Goal: Information Seeking & Learning: Learn about a topic

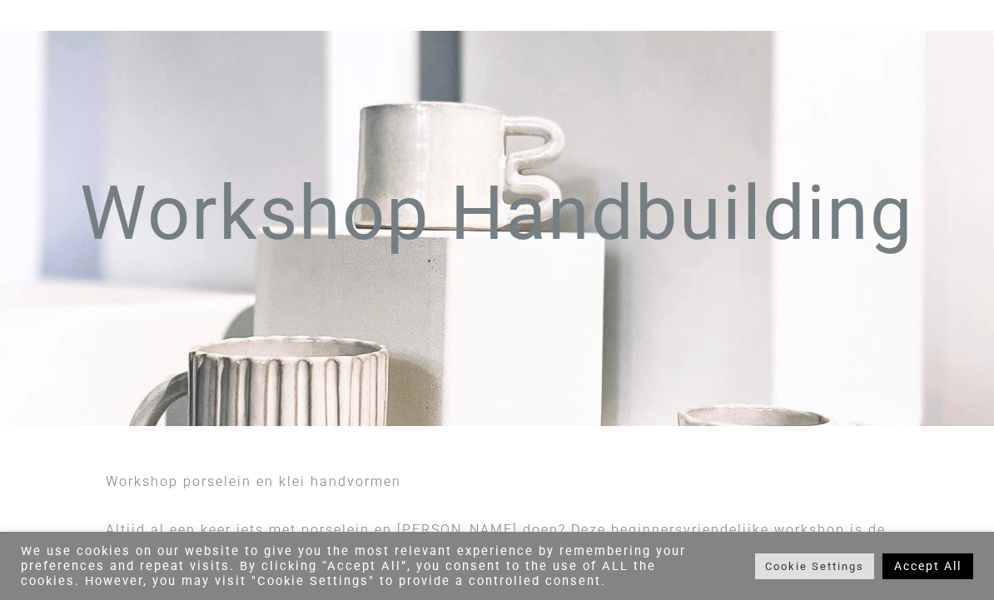
scroll to position [57, 0]
click at [931, 579] on link "Accept All" at bounding box center [927, 567] width 91 height 26
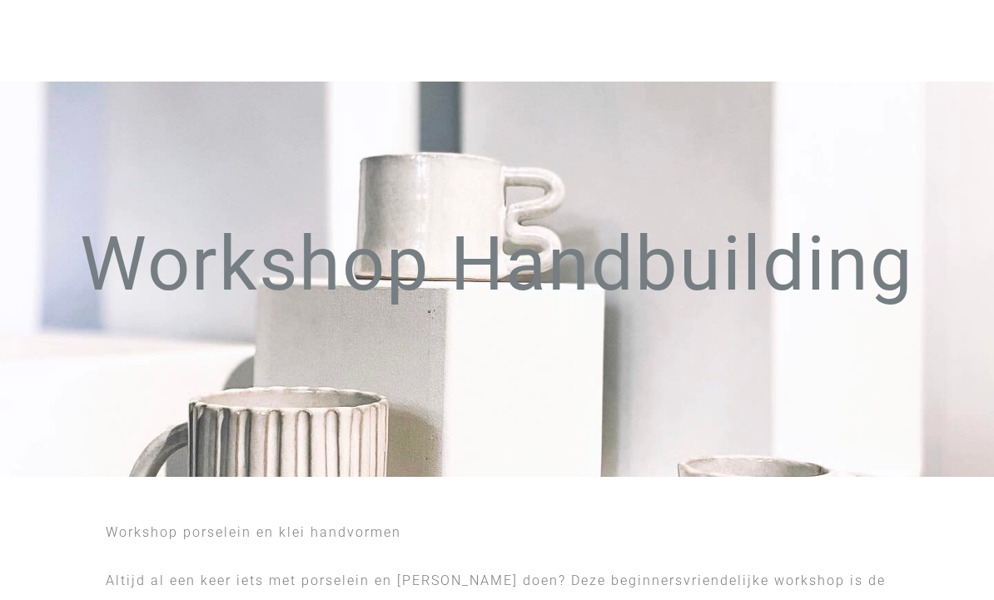
scroll to position [0, 0]
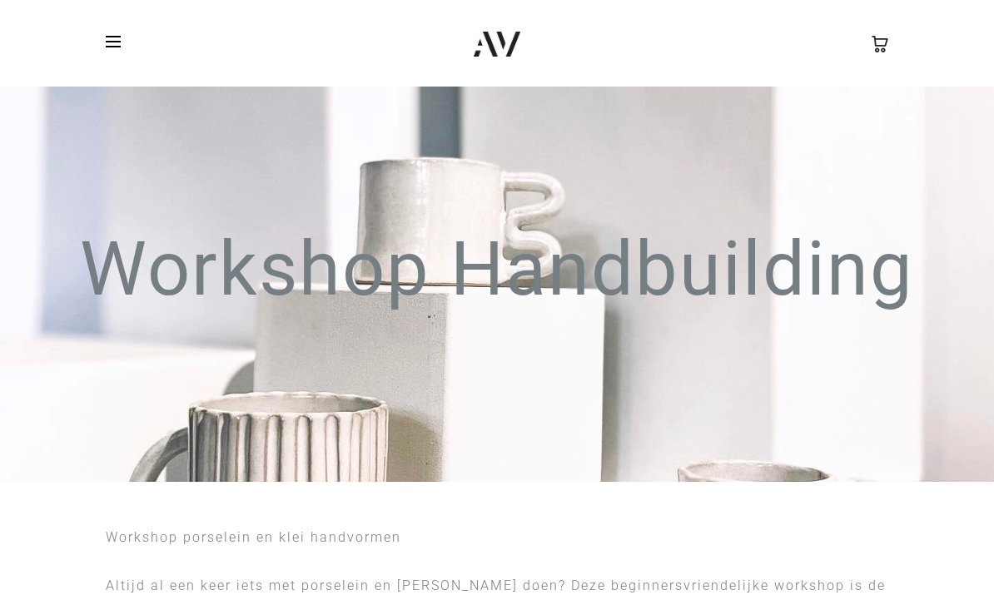
click at [118, 50] on span at bounding box center [118, 41] width 25 height 25
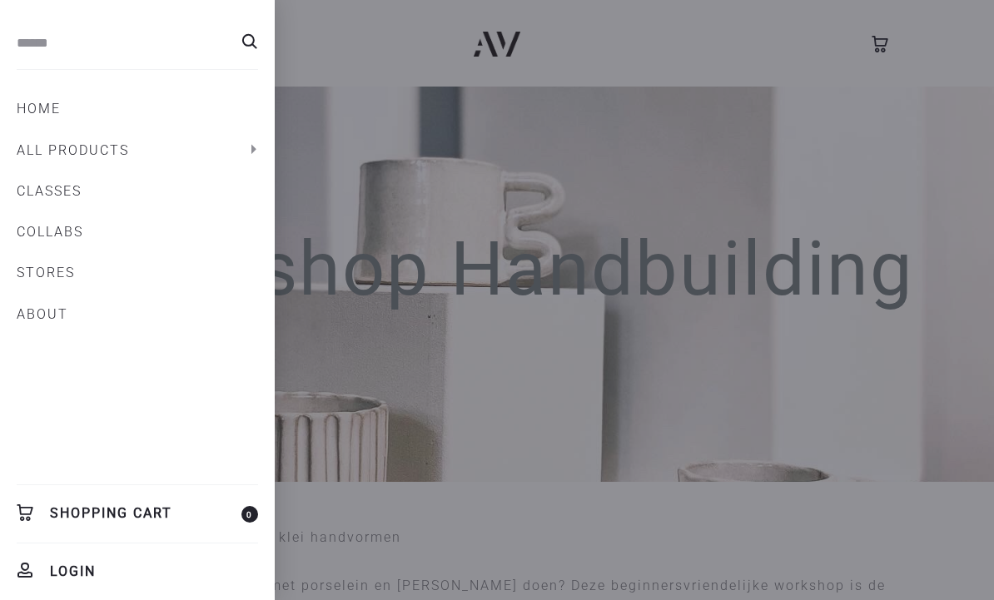
click at [33, 149] on link "All products" at bounding box center [137, 151] width 241 height 28
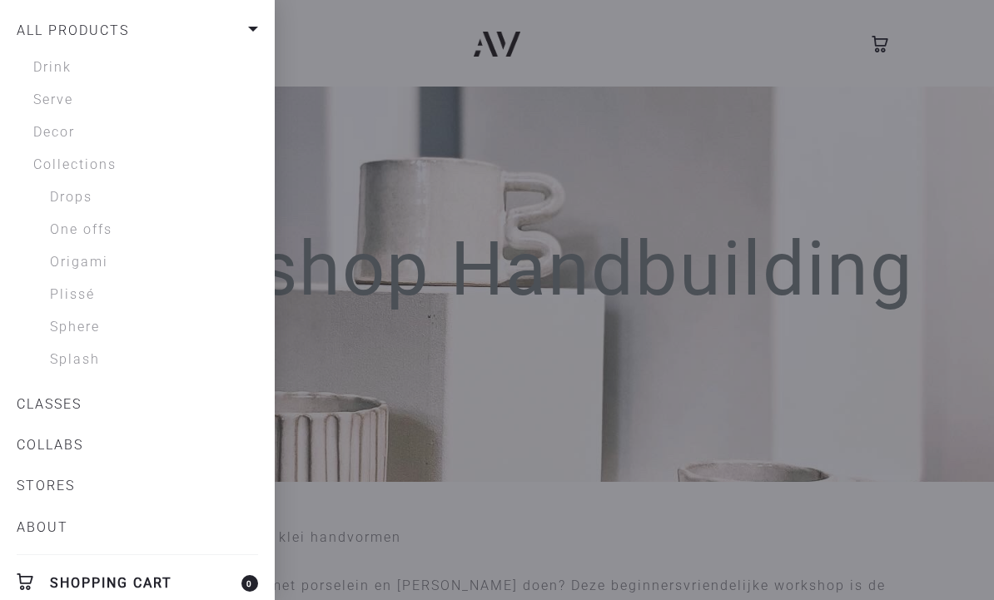
scroll to position [118, 0]
click at [67, 334] on link "Sphere" at bounding box center [154, 329] width 208 height 20
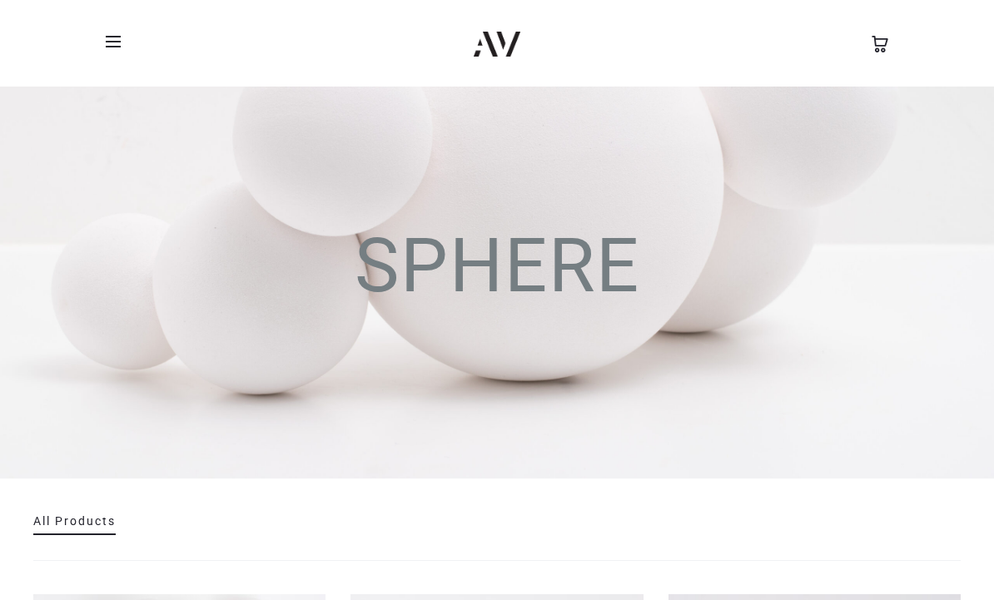
click at [107, 39] on span at bounding box center [118, 41] width 25 height 25
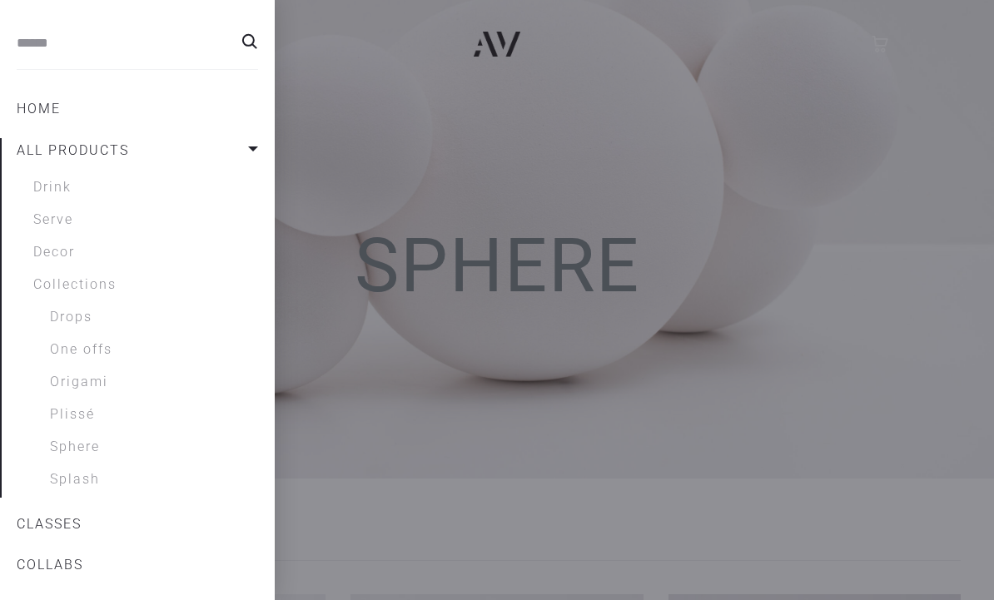
click at [86, 289] on link "Collections" at bounding box center [145, 285] width 225 height 20
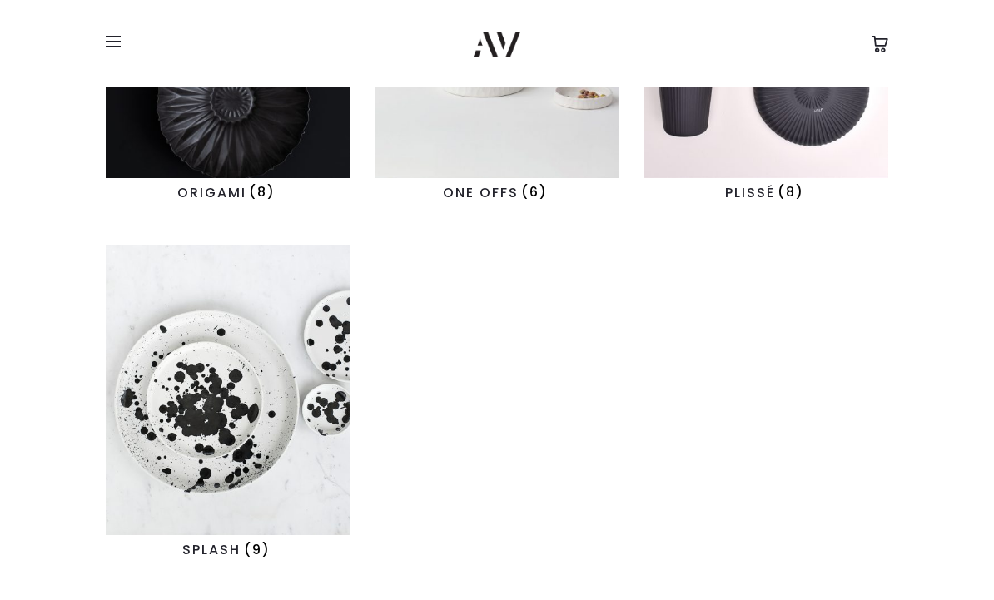
scroll to position [633, 0]
click at [219, 412] on img "Visit product category SPLASH" at bounding box center [228, 391] width 244 height 291
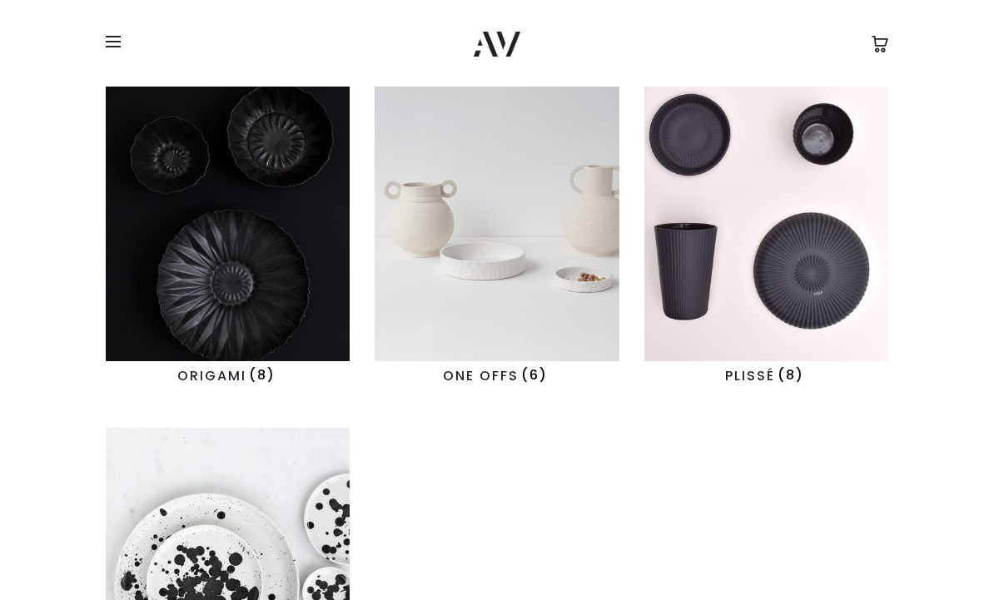
scroll to position [450, 0]
click at [785, 235] on img "Visit product category PLISSÉ" at bounding box center [766, 216] width 244 height 291
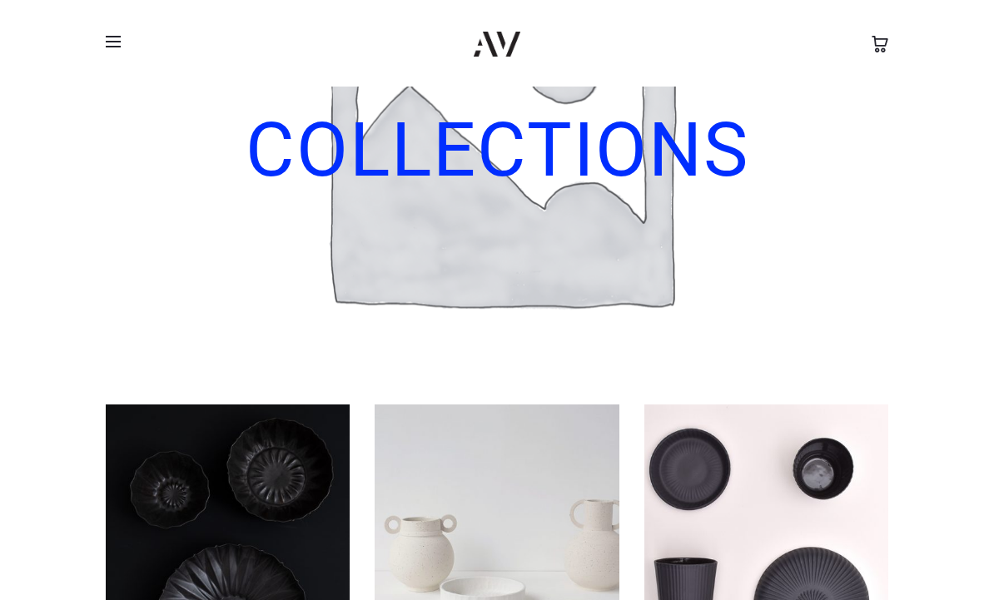
scroll to position [0, 0]
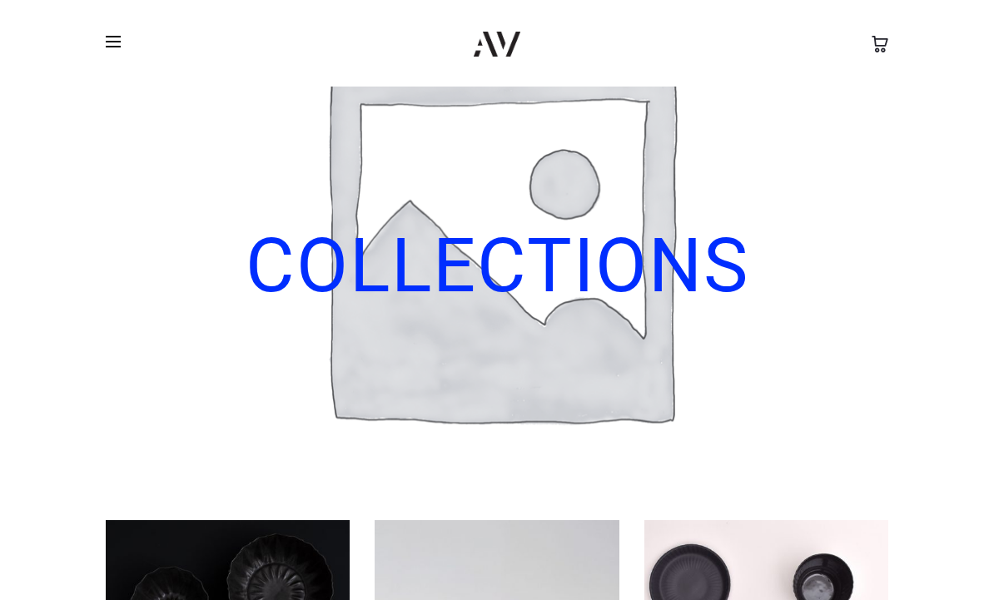
click at [112, 45] on span at bounding box center [118, 41] width 25 height 25
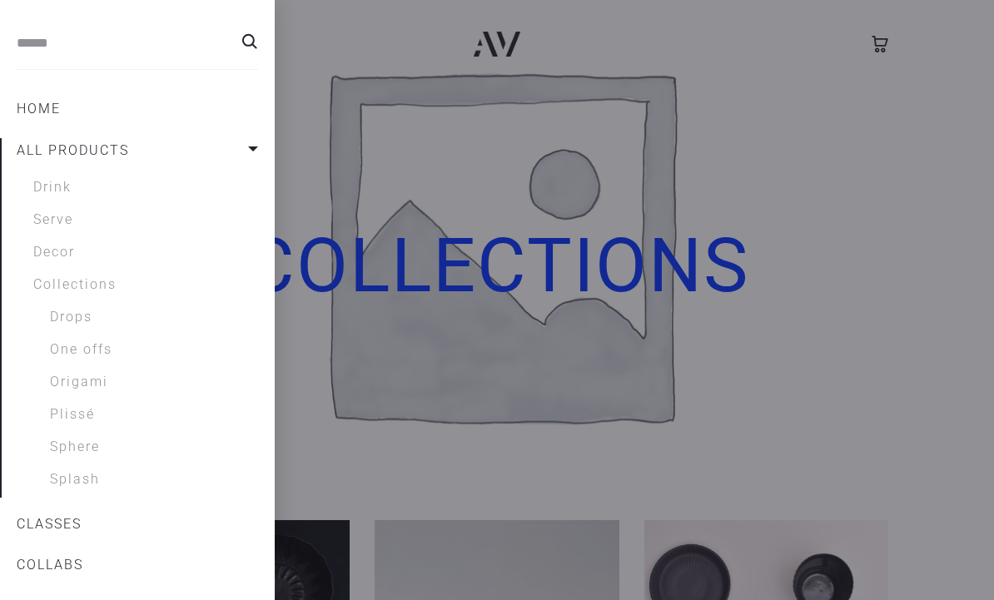
click at [55, 185] on link "Drink" at bounding box center [145, 187] width 225 height 20
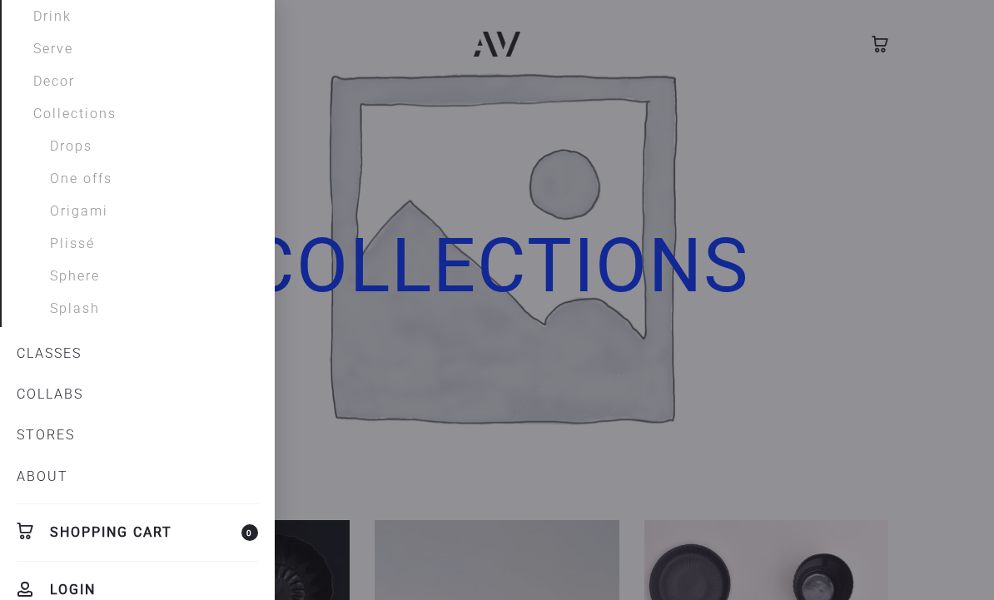
scroll to position [178, 0]
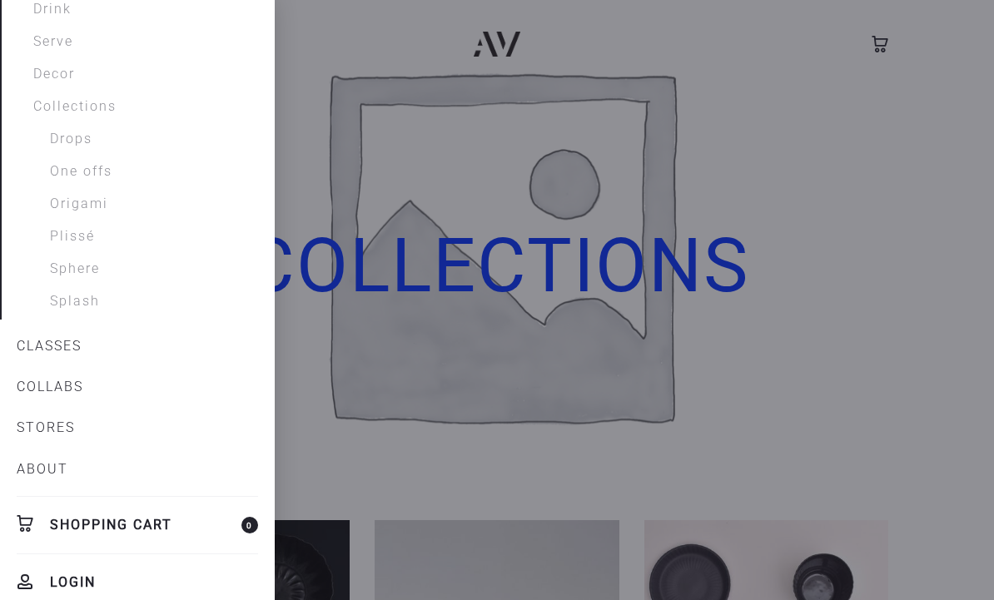
click at [38, 352] on link "CLASSES" at bounding box center [137, 346] width 241 height 28
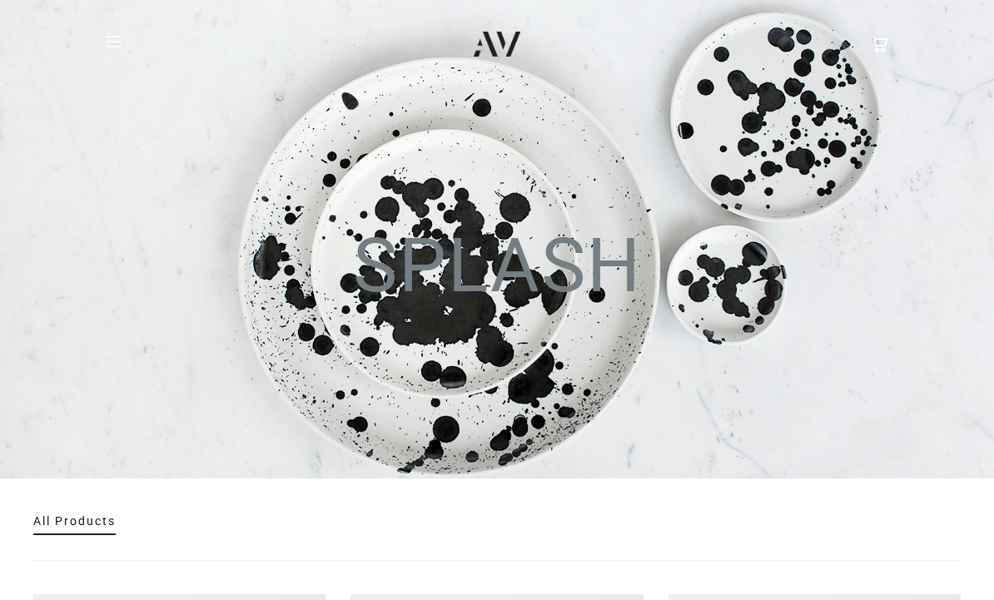
click at [63, 527] on link "All Products" at bounding box center [74, 520] width 82 height 13
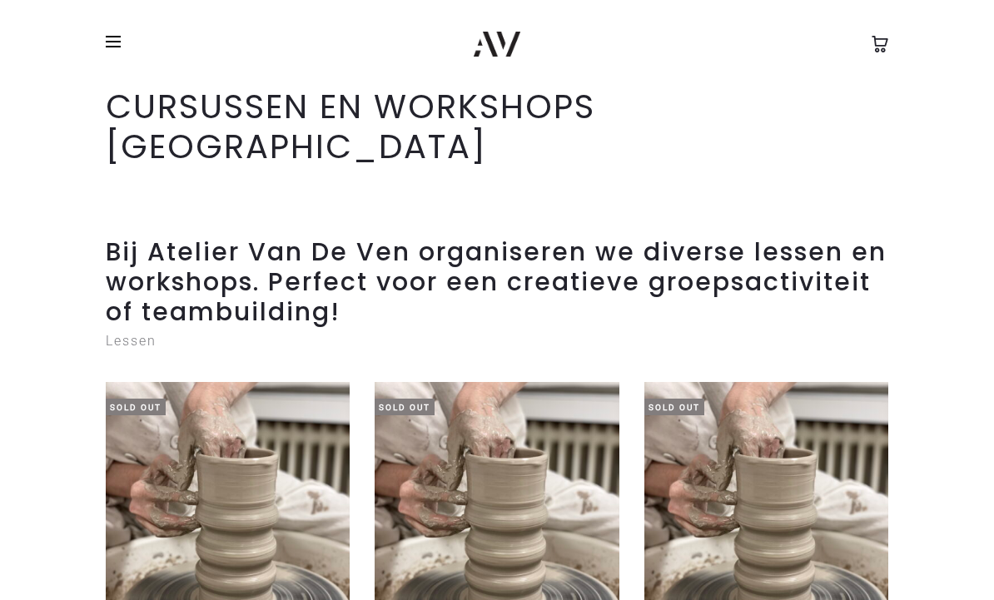
click at [110, 42] on span at bounding box center [118, 41] width 25 height 25
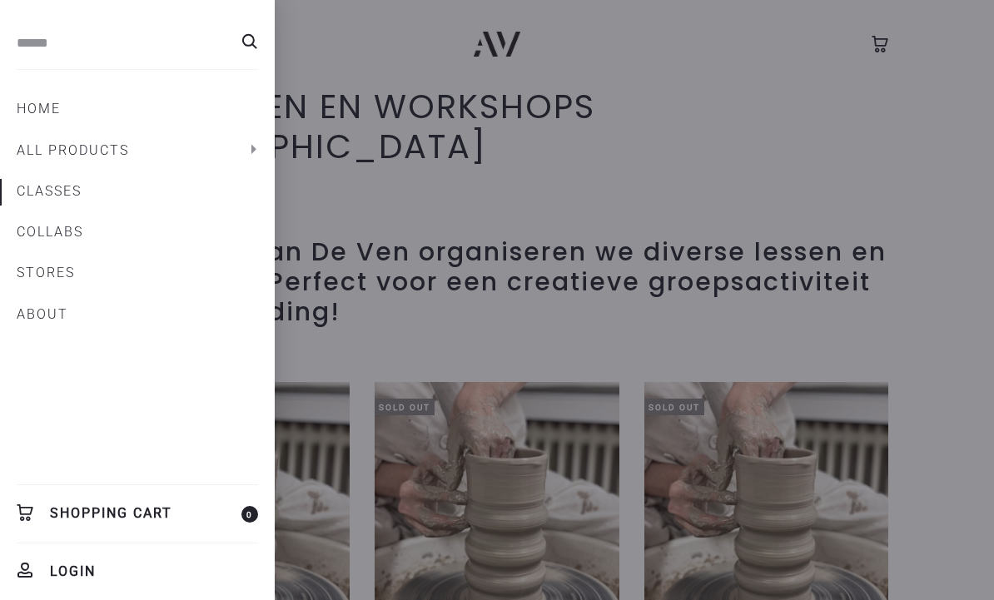
click at [47, 189] on link "CLASSES" at bounding box center [137, 191] width 241 height 28
